Goal: Task Accomplishment & Management: Manage account settings

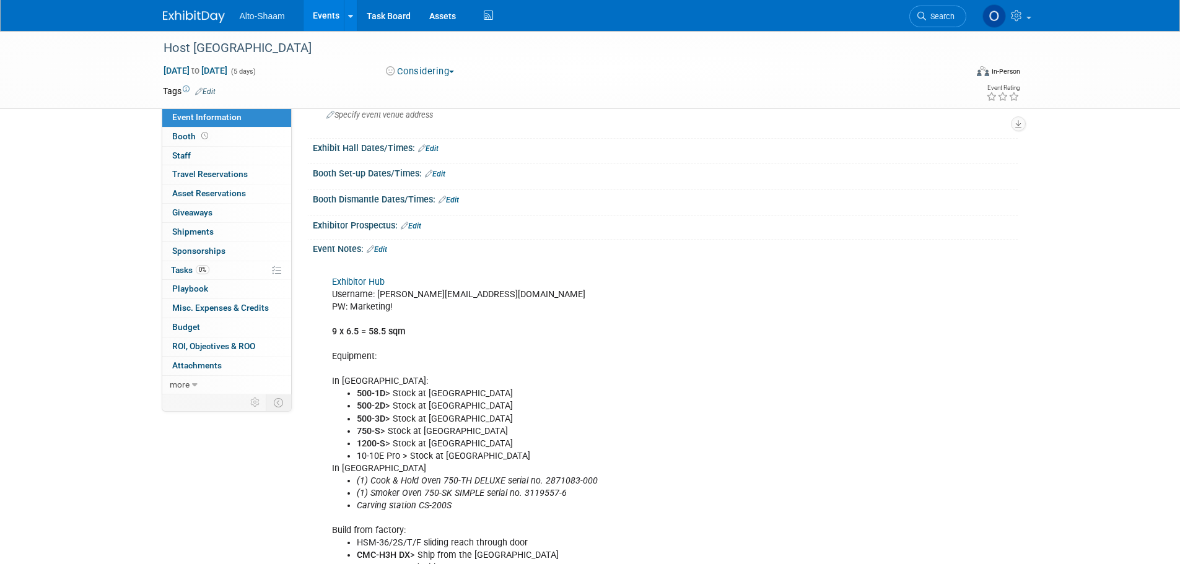
click at [327, 19] on link "Events" at bounding box center [325, 15] width 45 height 31
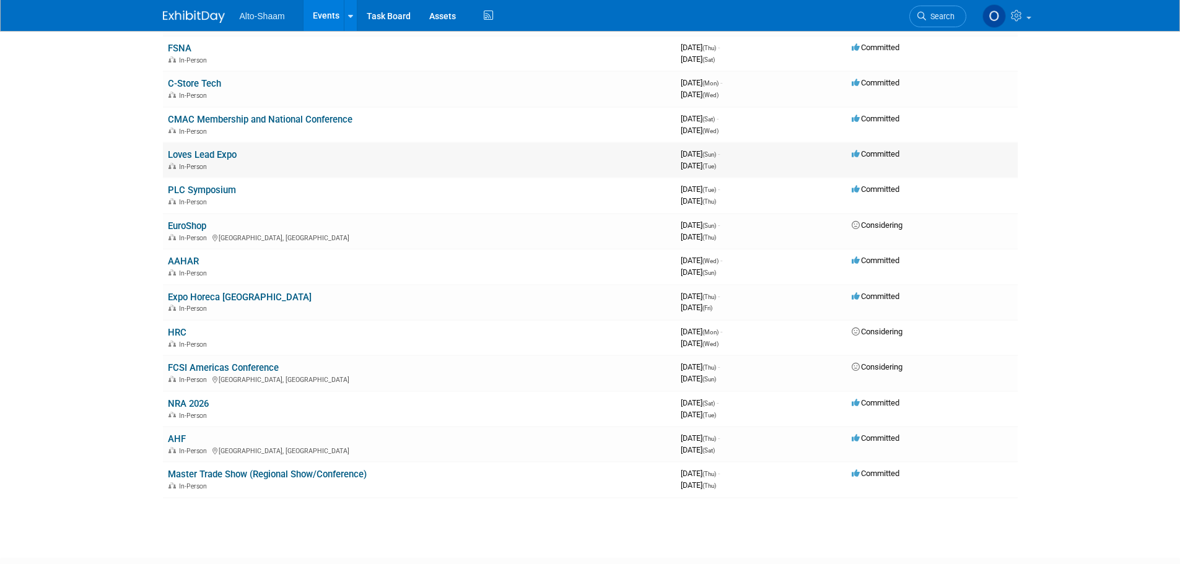
scroll to position [248, 0]
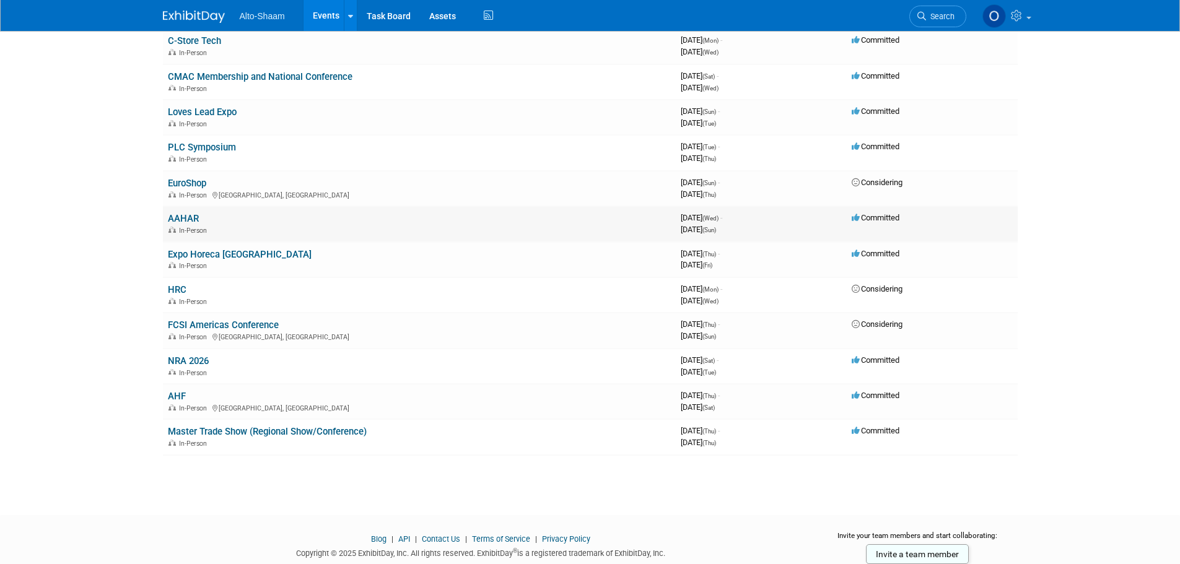
click at [184, 219] on link "AAHAR" at bounding box center [183, 218] width 31 height 11
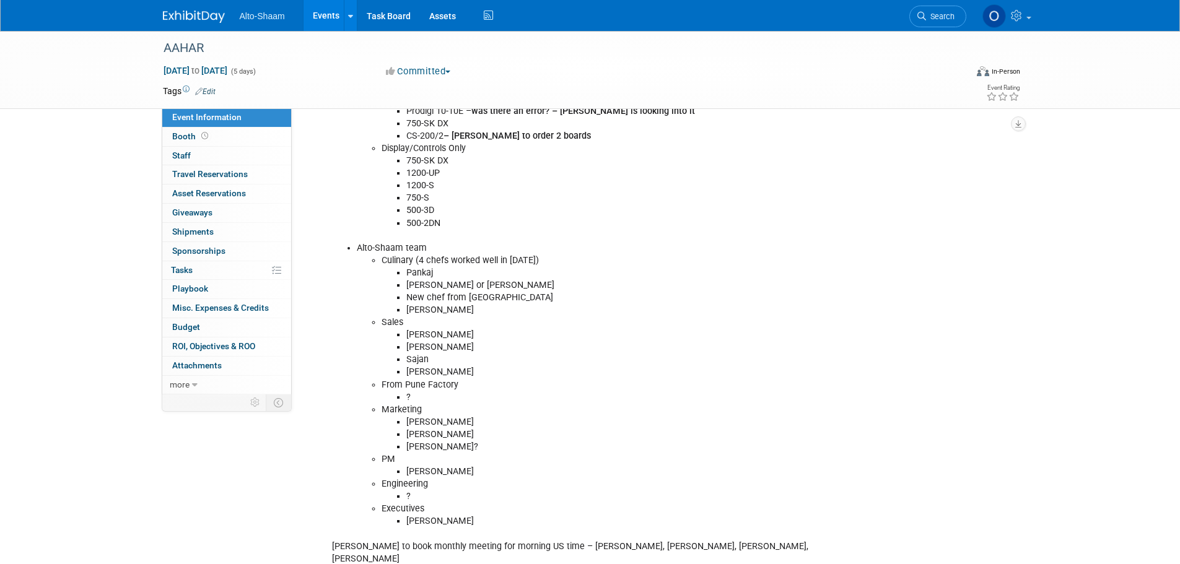
scroll to position [495, 0]
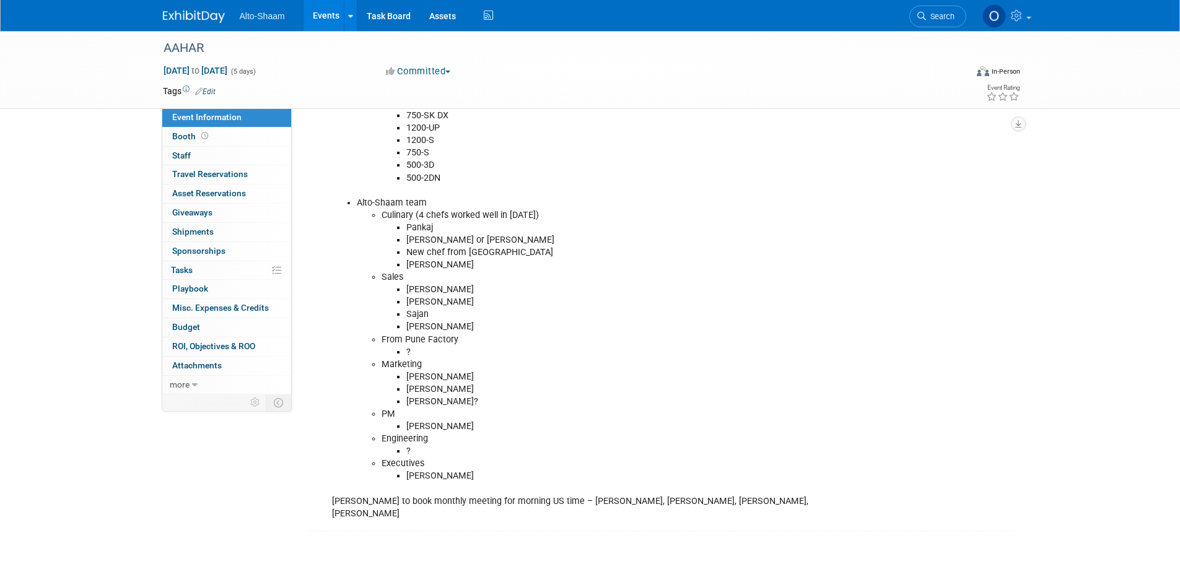
click at [461, 463] on li "Executives" at bounding box center [627, 464] width 492 height 12
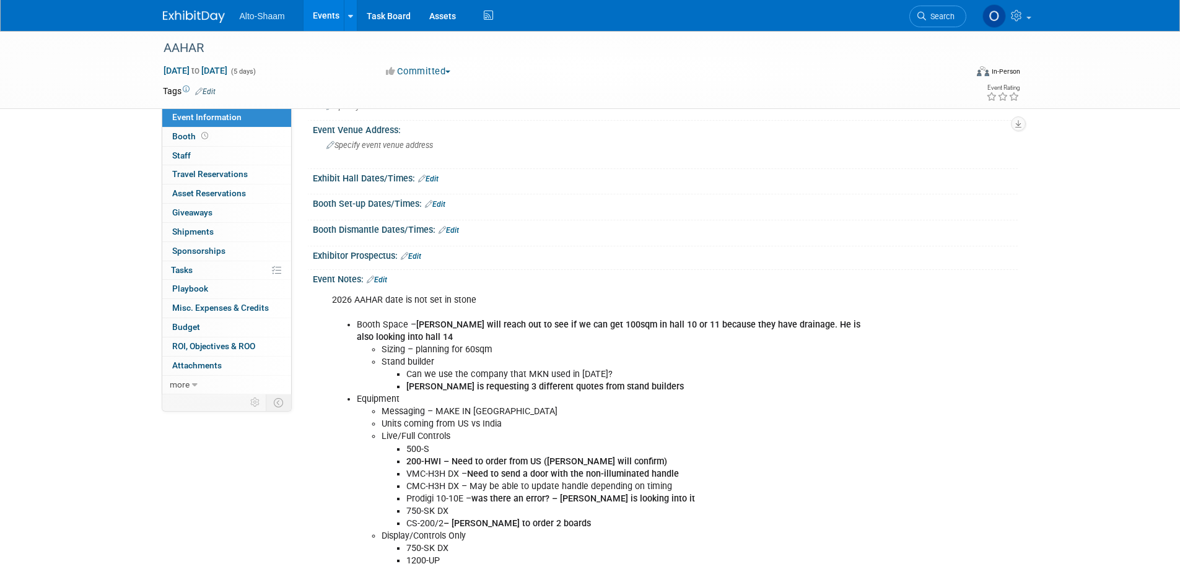
scroll to position [62, 0]
click at [386, 282] on link "Edit" at bounding box center [377, 280] width 20 height 9
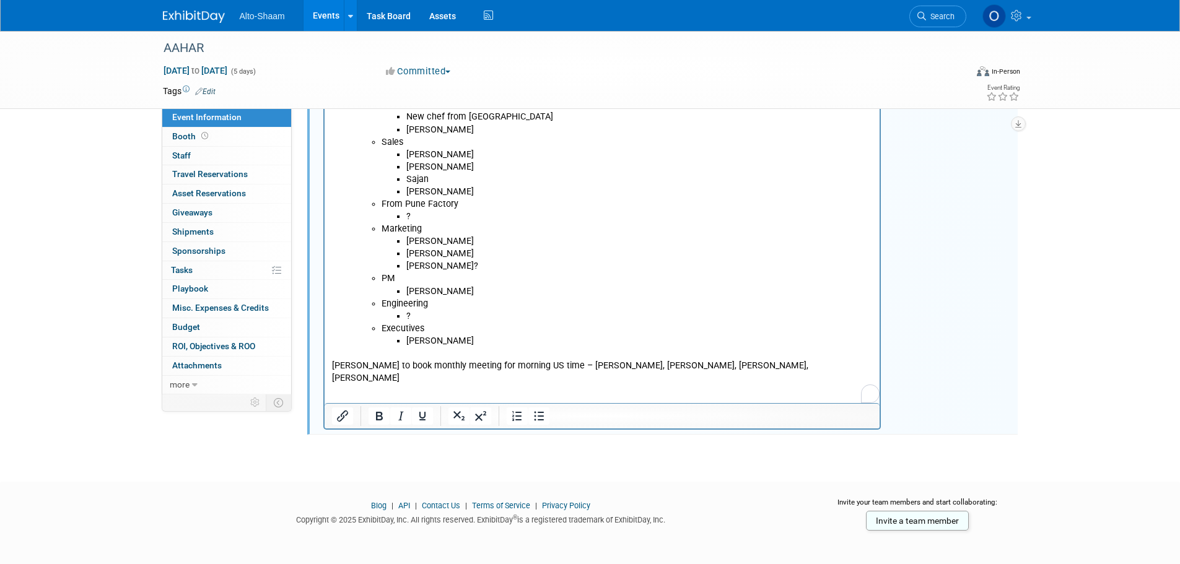
scroll to position [635, 0]
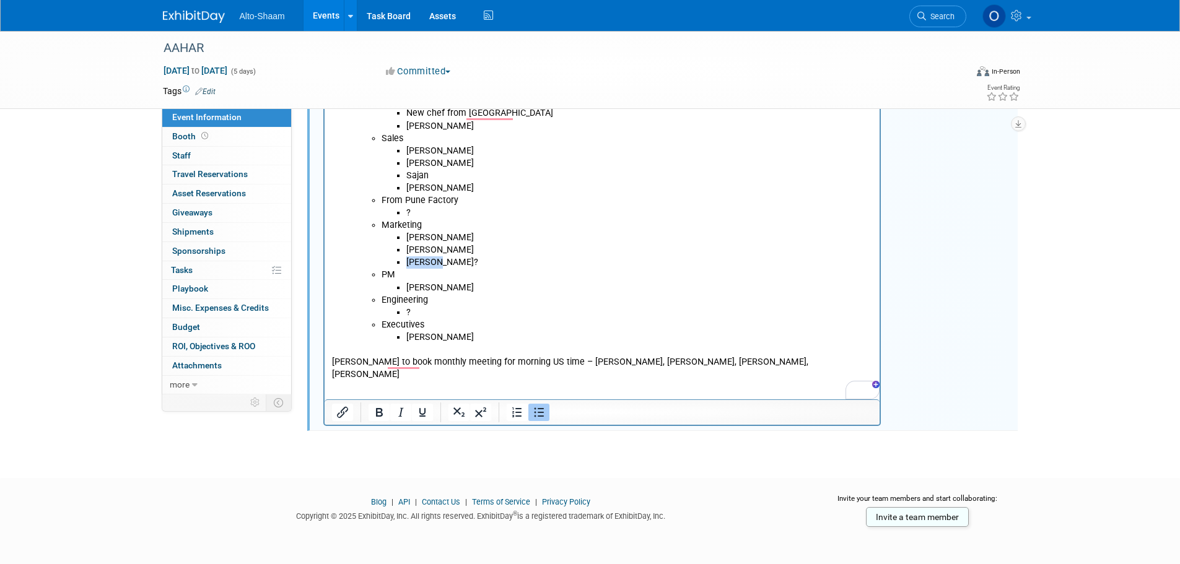
drag, startPoint x: 435, startPoint y: 262, endPoint x: 405, endPoint y: 262, distance: 29.7
click at [406, 262] on li "Kellee?" at bounding box center [639, 262] width 467 height 12
click at [442, 259] on li "Kellee?" at bounding box center [639, 262] width 467 height 12
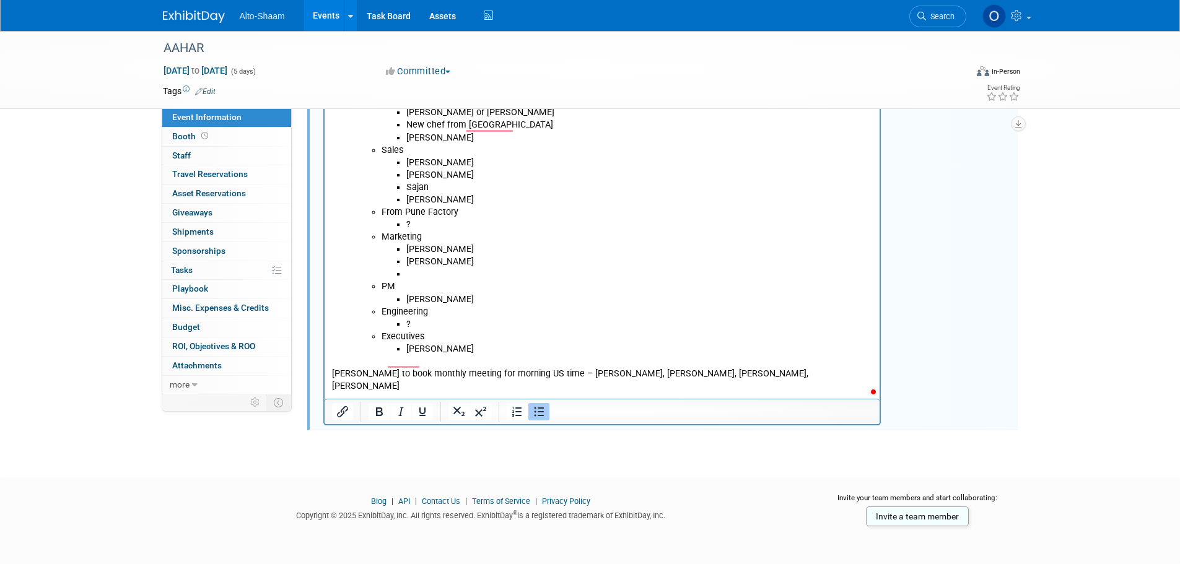
scroll to position [622, 0]
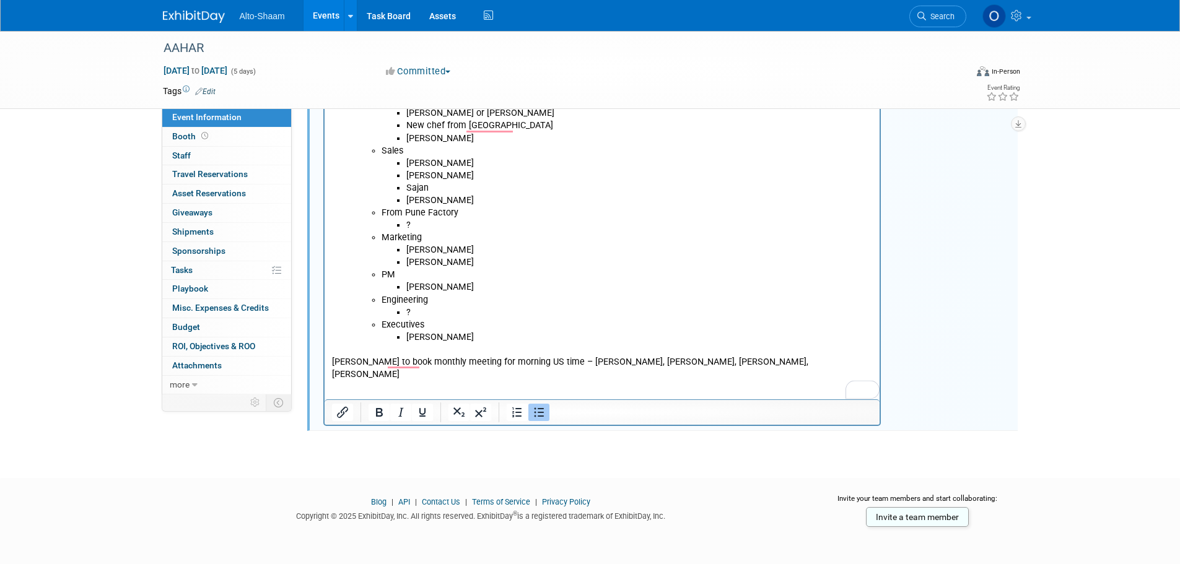
click at [436, 342] on li "Simon" at bounding box center [639, 337] width 467 height 12
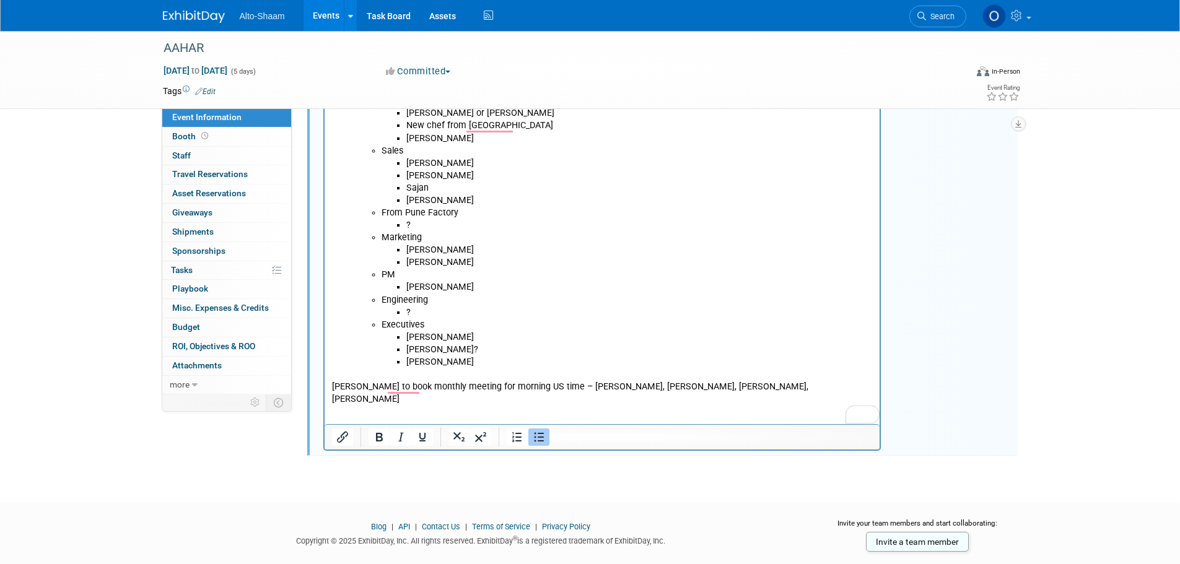
click at [544, 355] on li "Kellee?" at bounding box center [639, 350] width 467 height 12
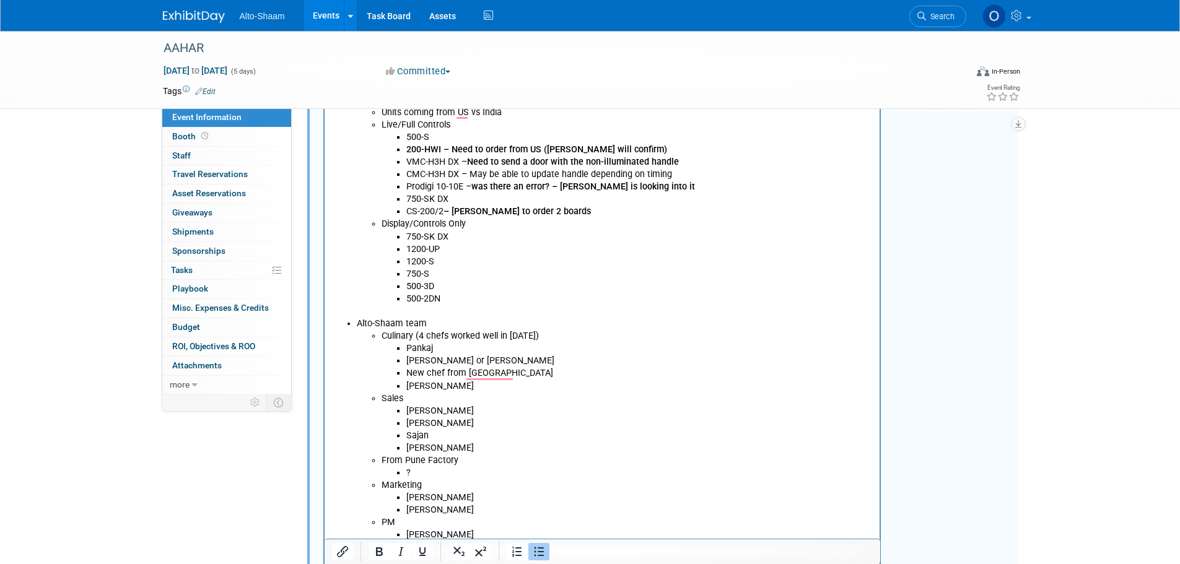
scroll to position [189, 0]
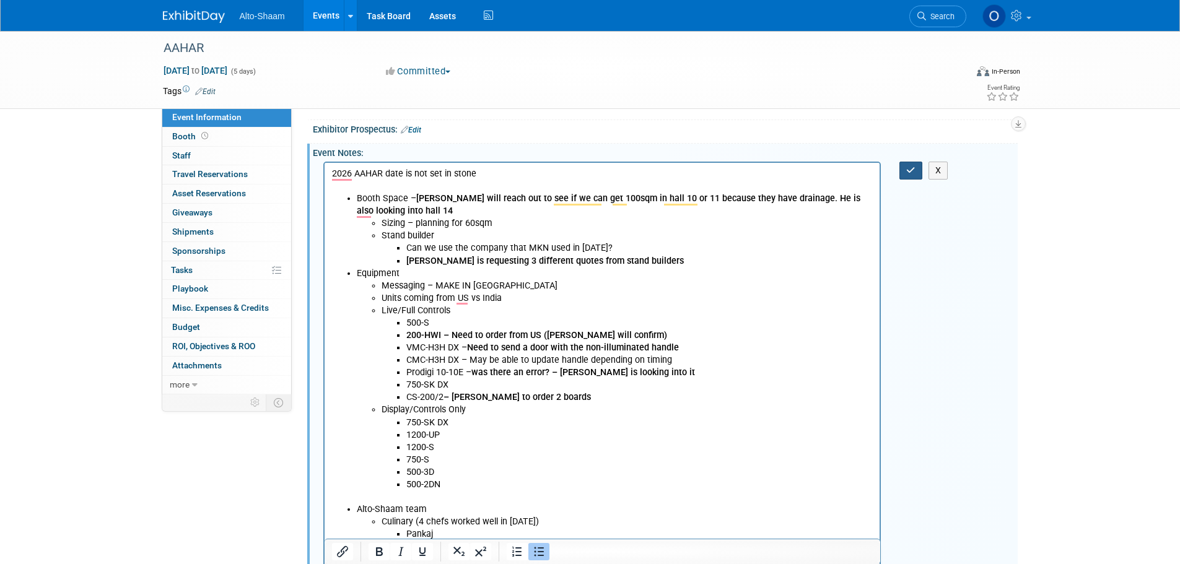
click at [913, 175] on button "button" at bounding box center [910, 171] width 23 height 18
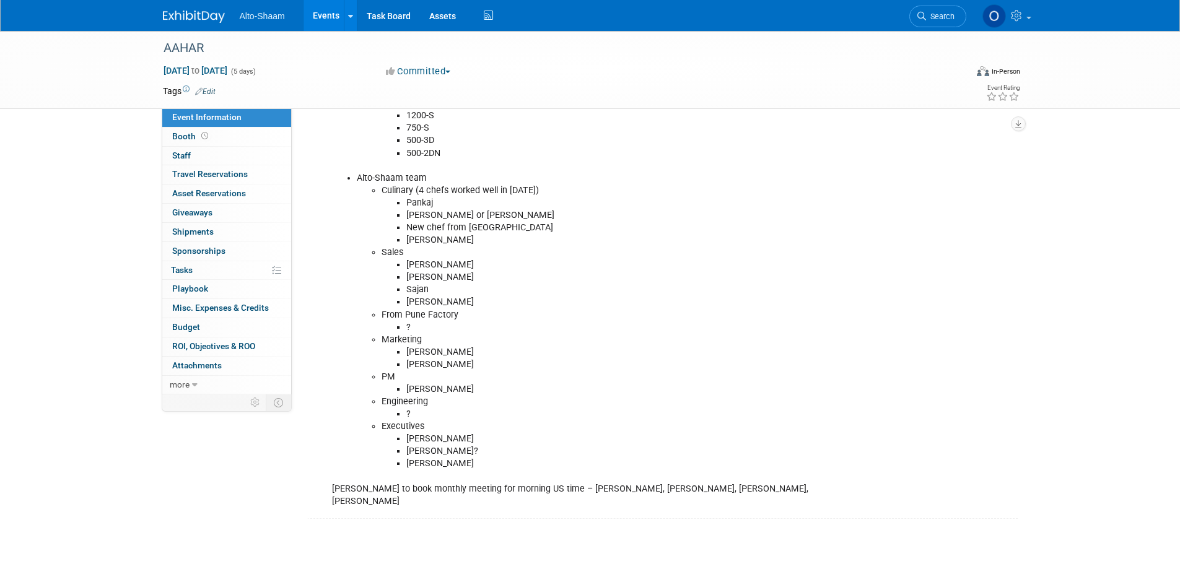
scroll to position [499, 0]
